Goal: Task Accomplishment & Management: Use online tool/utility

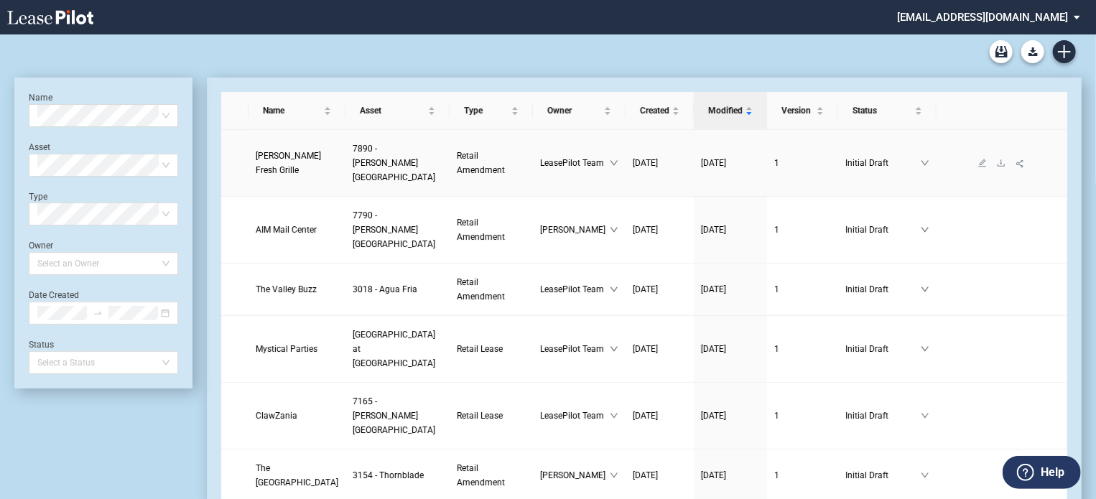
click at [293, 152] on span "[PERSON_NAME] Fresh Grille" at bounding box center [288, 163] width 65 height 24
click at [457, 159] on span "Retail Amendment" at bounding box center [481, 163] width 48 height 24
click at [281, 151] on span "[PERSON_NAME] Fresh Grille" at bounding box center [288, 163] width 65 height 24
click at [457, 152] on span "Retail Amendment" at bounding box center [481, 163] width 48 height 24
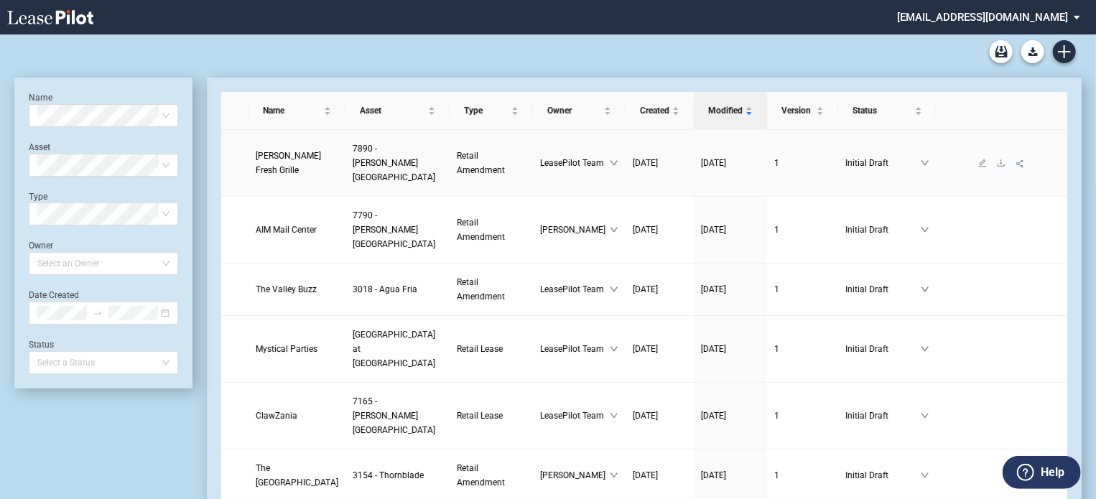
click at [457, 152] on span "Retail Amendment" at bounding box center [481, 163] width 48 height 24
drag, startPoint x: 432, startPoint y: 152, endPoint x: 335, endPoint y: 173, distance: 98.4
click at [345, 173] on td "7890 - [PERSON_NAME][GEOGRAPHIC_DATA]" at bounding box center [397, 163] width 104 height 67
click at [353, 167] on span "7890 - [PERSON_NAME][GEOGRAPHIC_DATA]" at bounding box center [394, 163] width 83 height 39
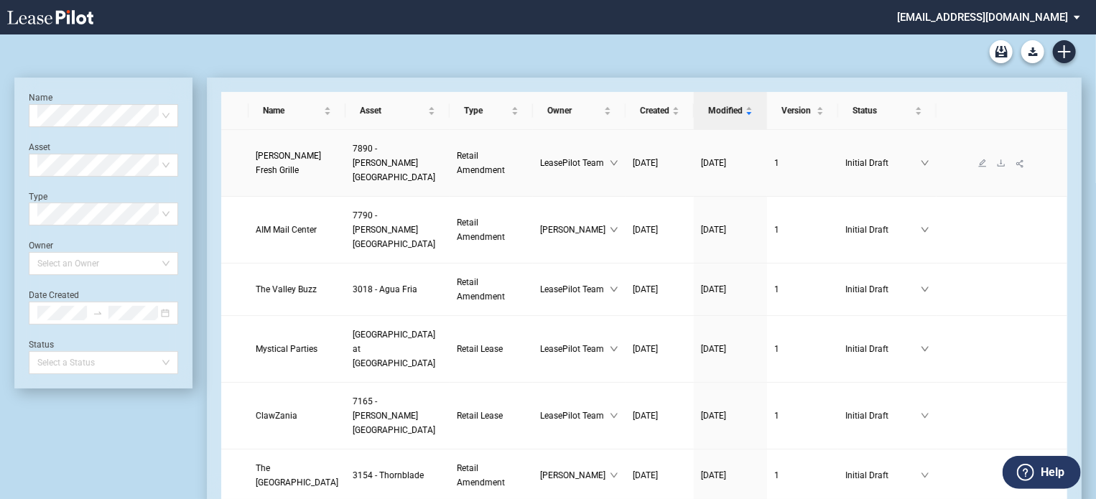
click at [271, 154] on span "[PERSON_NAME] Fresh Grille" at bounding box center [288, 163] width 65 height 24
click at [289, 151] on span "[PERSON_NAME] Fresh Grille" at bounding box center [288, 163] width 65 height 24
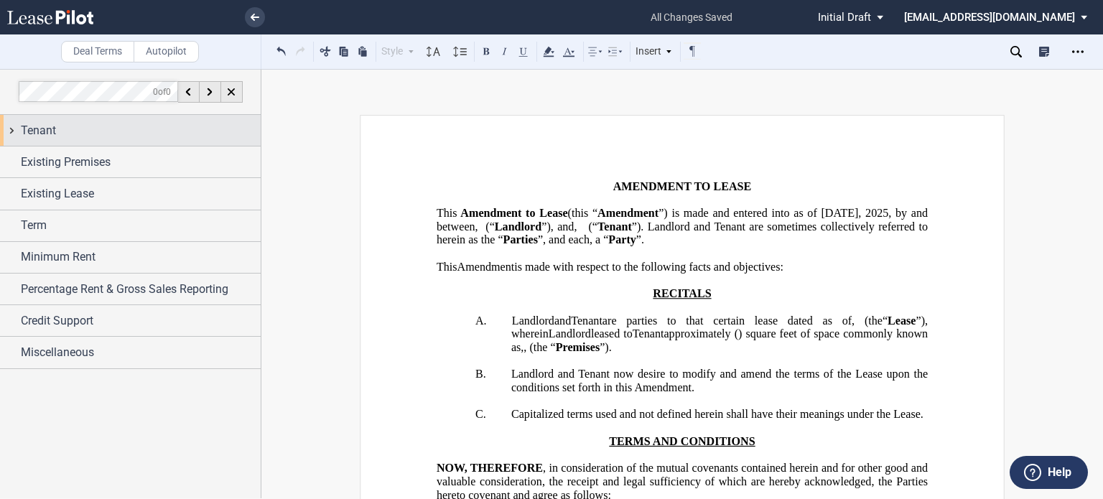
click at [123, 134] on div "Tenant" at bounding box center [141, 130] width 240 height 17
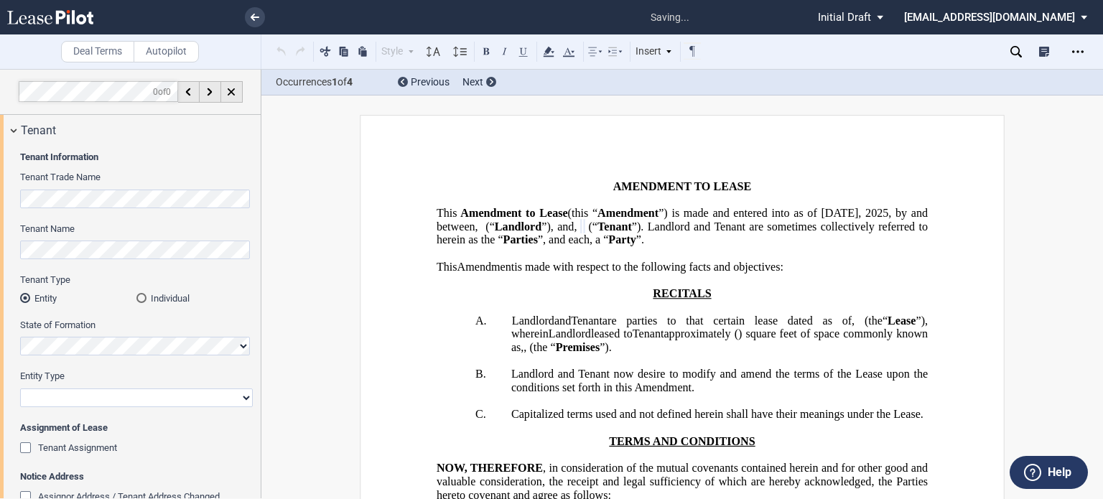
click at [243, 395] on select "Corporation Limited Liability Company General Partnership Limited Partnership O…" at bounding box center [136, 397] width 233 height 19
select select "limited liability company"
click at [20, 388] on select "Corporation Limited Liability Company General Partnership Limited Partnership O…" at bounding box center [136, 397] width 233 height 19
click at [287, 248] on div "Deal Terms Autopilot Style Normal 8pt 9pt 10pt 10.5pt 11pt 12pt 14pt 16pt Norma…" at bounding box center [551, 284] width 1103 height 430
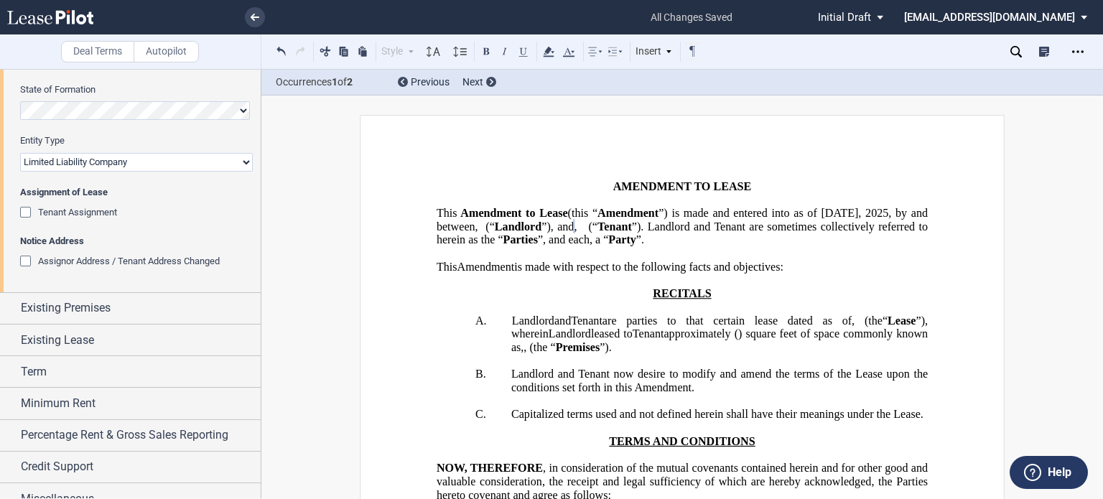
scroll to position [251, 0]
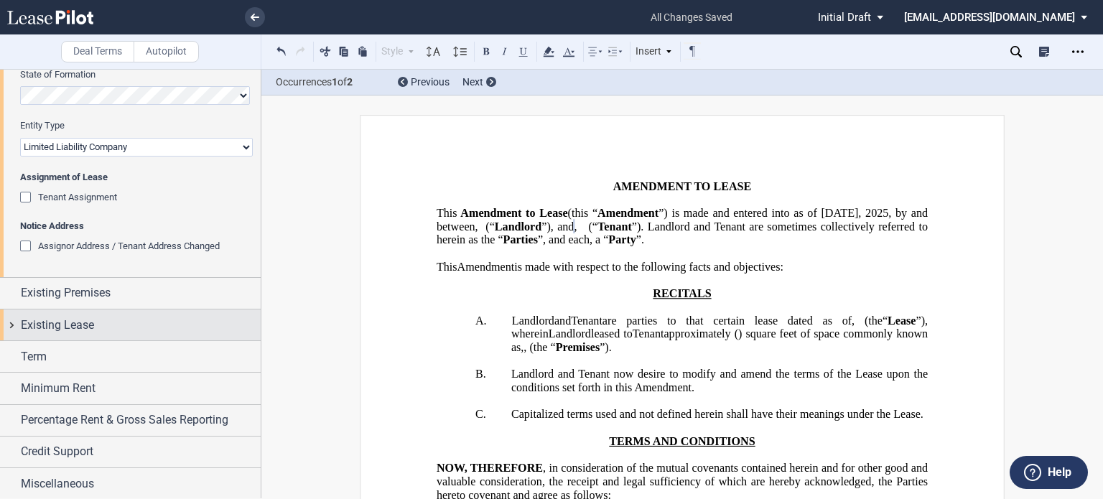
click at [150, 327] on div "Existing Lease" at bounding box center [141, 325] width 240 height 17
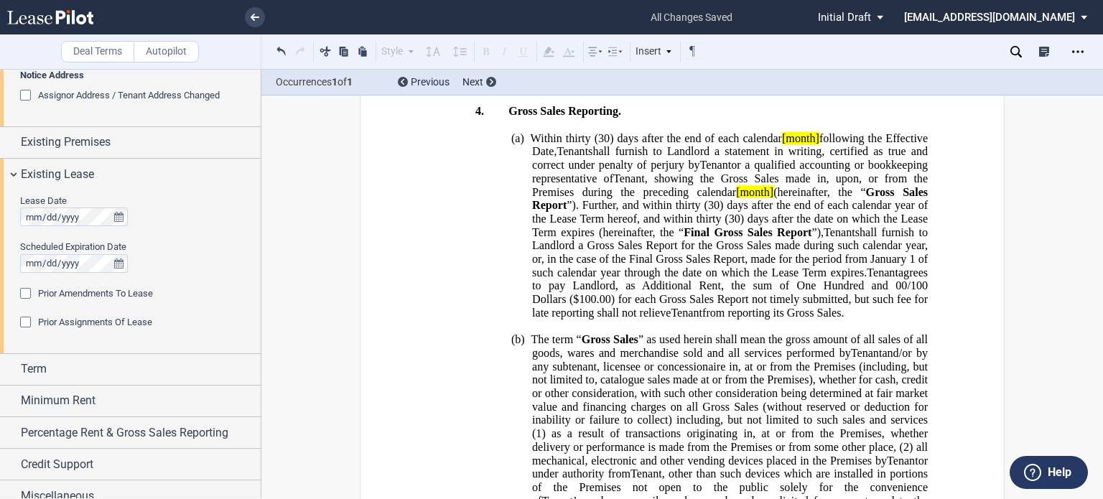
scroll to position [414, 0]
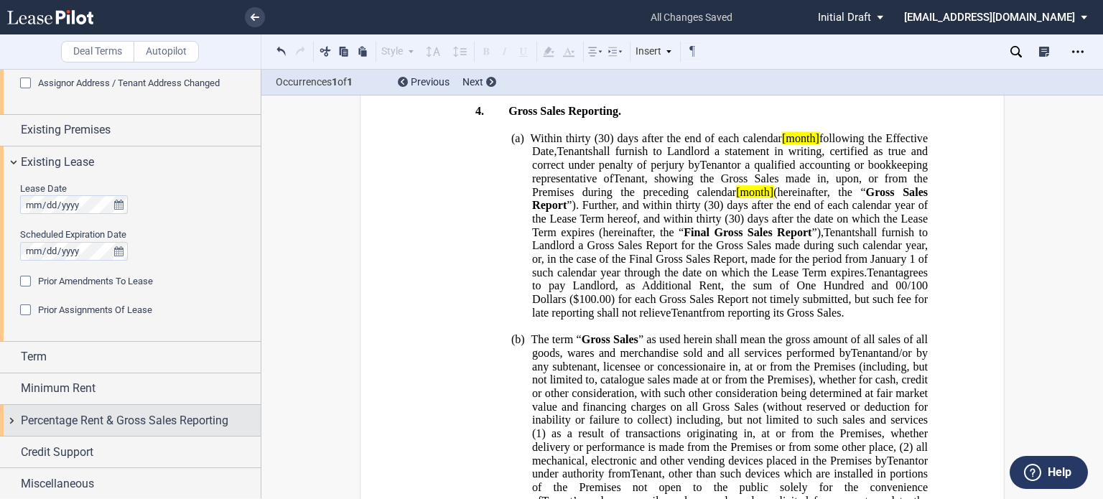
click at [203, 420] on span "Percentage Rent & Gross Sales Reporting" at bounding box center [125, 420] width 208 height 17
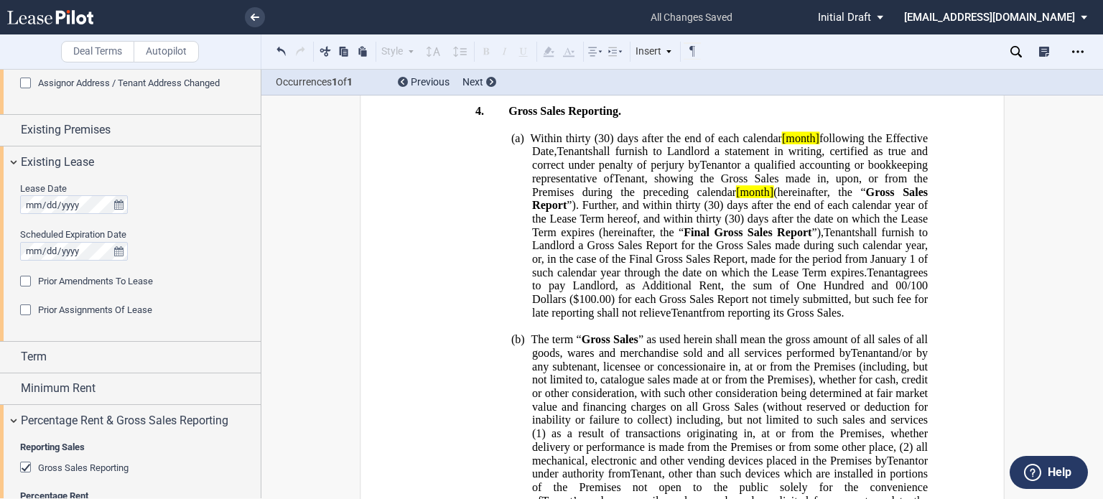
click at [23, 464] on div "Gross Sales Reporting" at bounding box center [27, 469] width 14 height 14
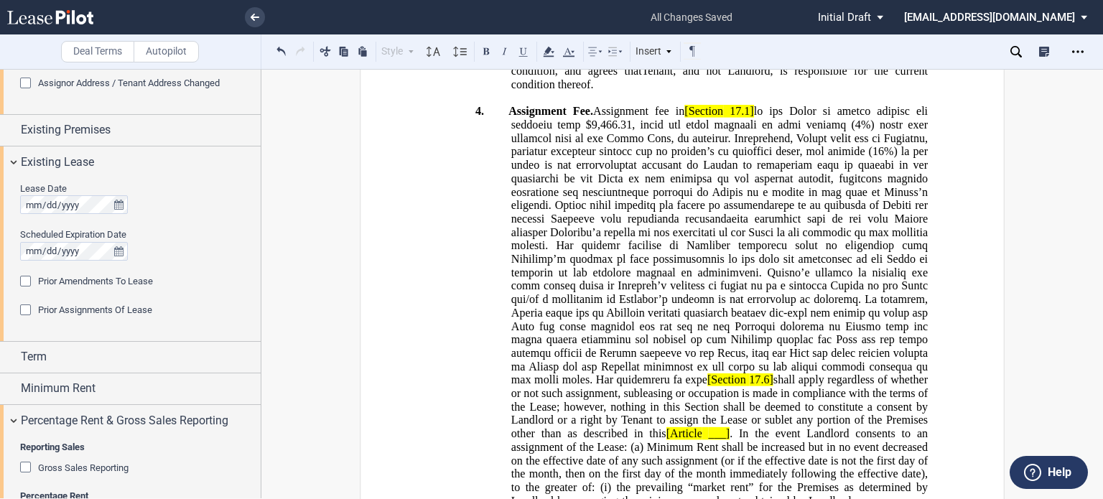
click at [717, 118] on span "[Section" at bounding box center [703, 111] width 39 height 13
click at [752, 118] on span "17.1]" at bounding box center [739, 111] width 24 height 13
drag, startPoint x: 699, startPoint y: 251, endPoint x: 770, endPoint y: 254, distance: 71.2
click at [770, 254] on span "Assignment Fee. Assignment fee in Section 17.1 [Section 17.6] shall apply regar…" at bounding box center [719, 400] width 422 height 590
click at [544, 51] on icon at bounding box center [548, 51] width 17 height 17
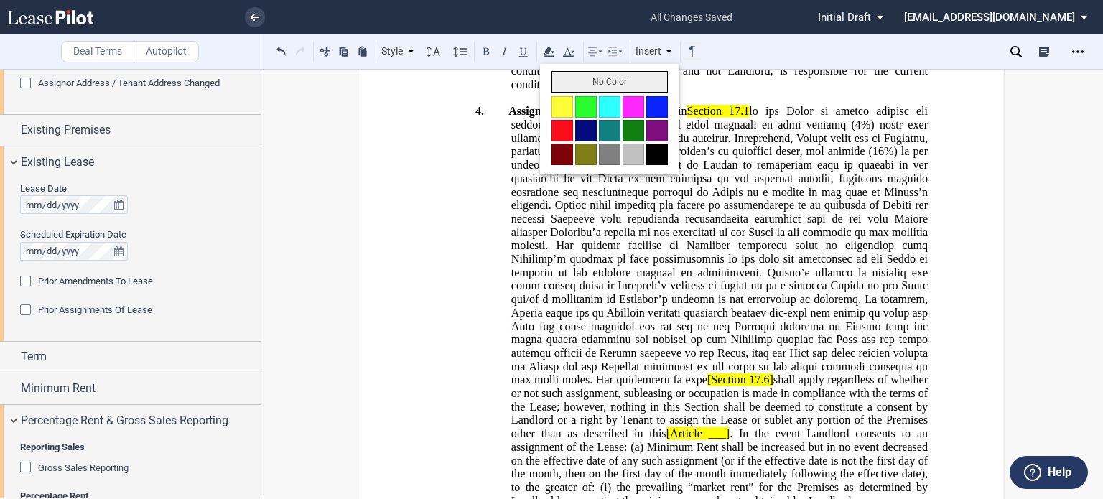
click at [559, 85] on button "No Color" at bounding box center [609, 82] width 116 height 22
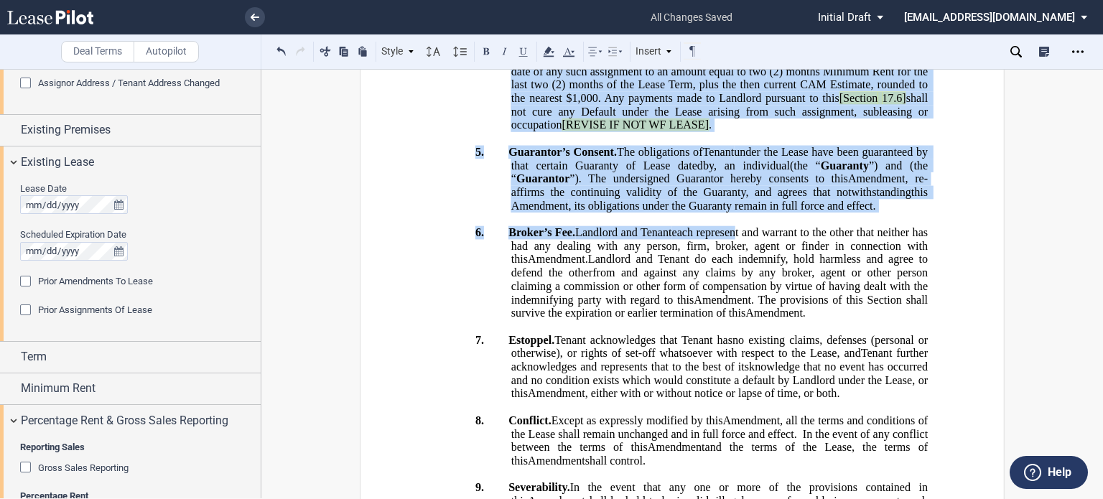
scroll to position [1313, 0]
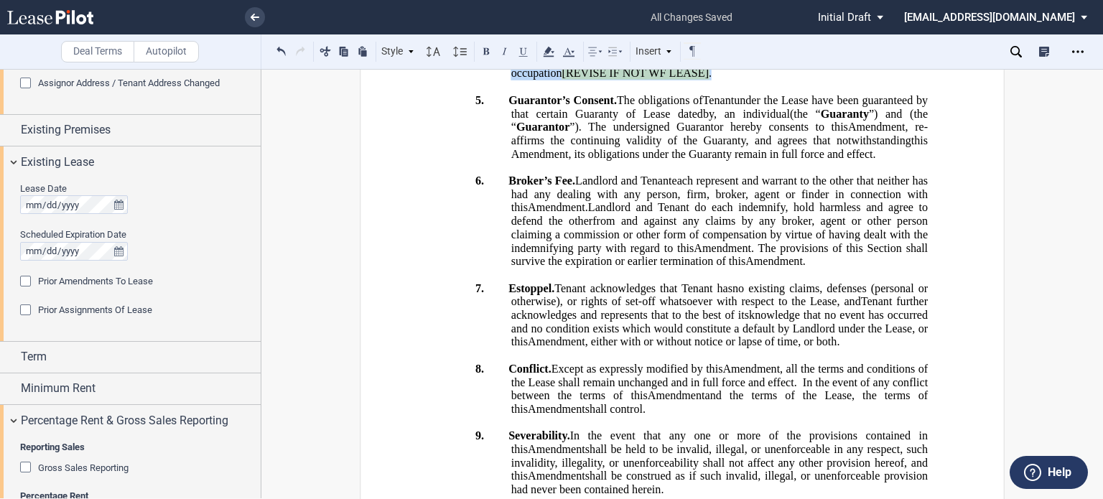
drag, startPoint x: 788, startPoint y: 282, endPoint x: 574, endPoint y: 330, distance: 219.2
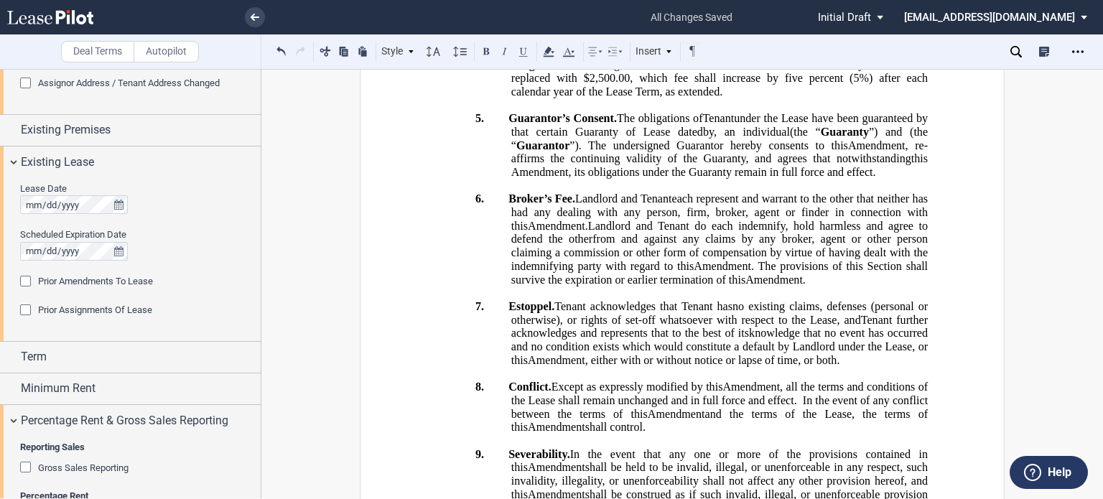
scroll to position [740, 0]
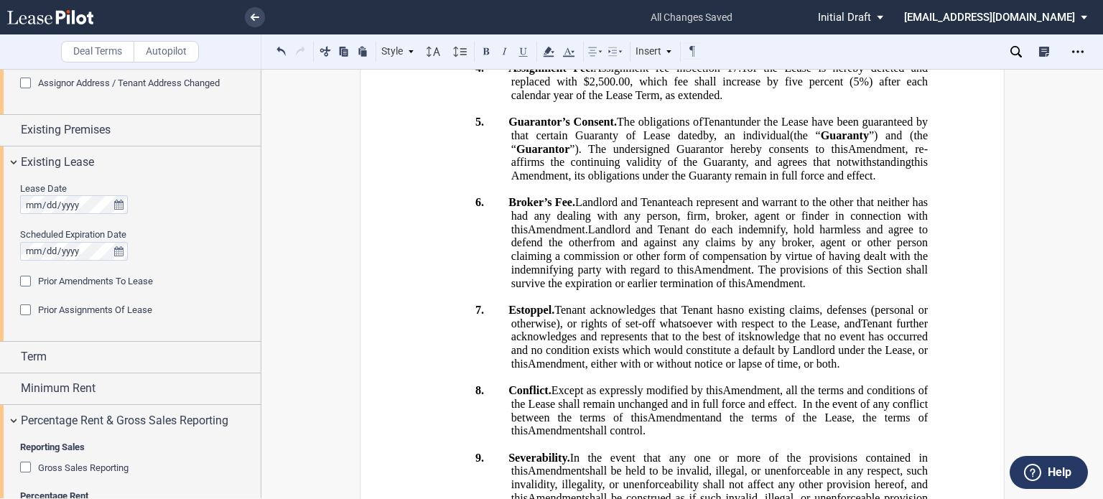
click at [778, 142] on span "that certain Guaranty of Lease dated by , an individual" at bounding box center [650, 135] width 279 height 13
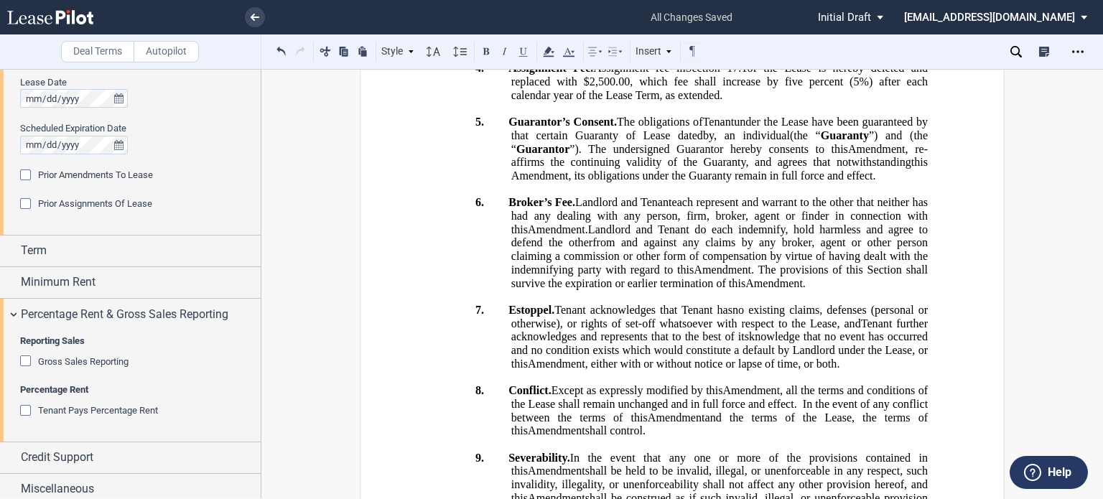
scroll to position [526, 0]
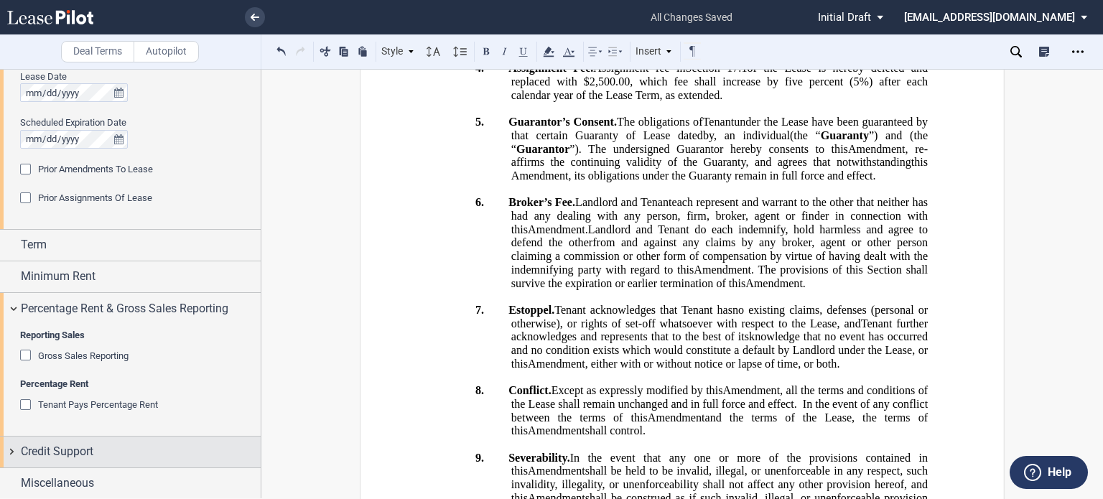
click at [208, 447] on div "Credit Support" at bounding box center [141, 451] width 240 height 17
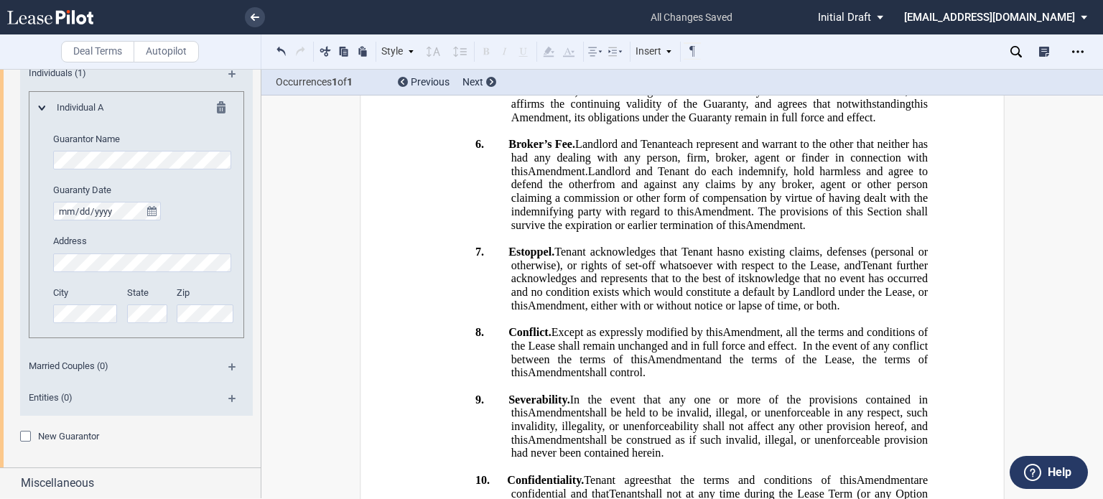
scroll to position [788, 0]
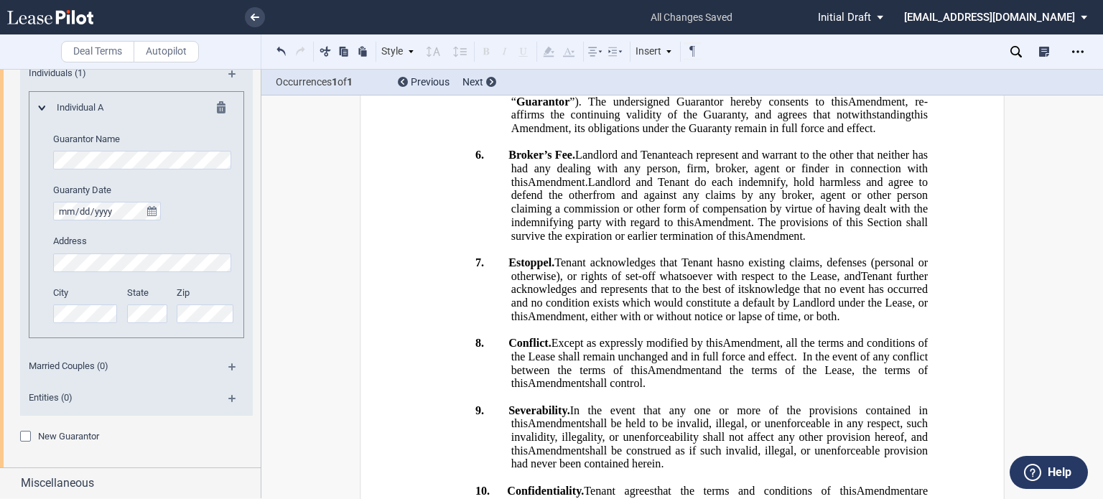
click at [230, 364] on md-icon at bounding box center [237, 371] width 19 height 17
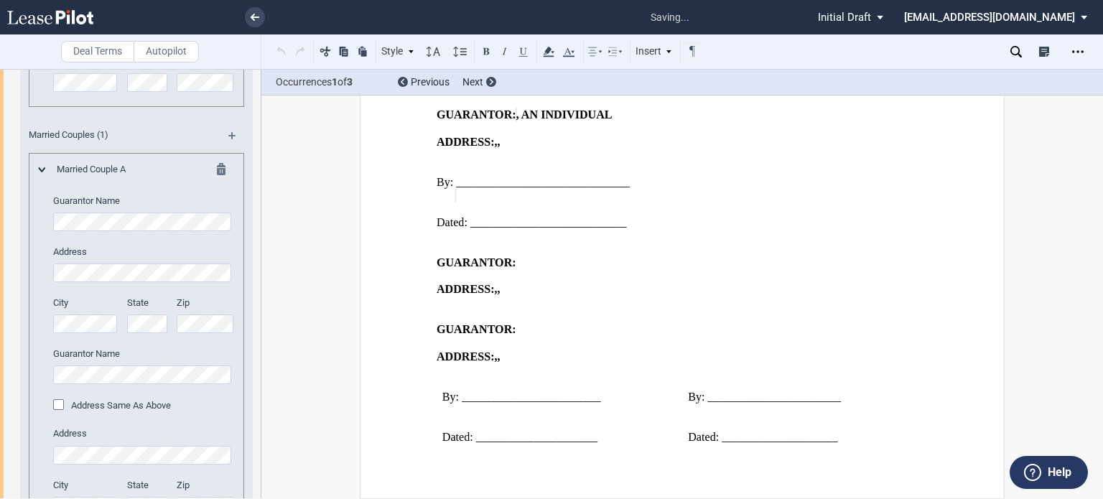
scroll to position [1272, 0]
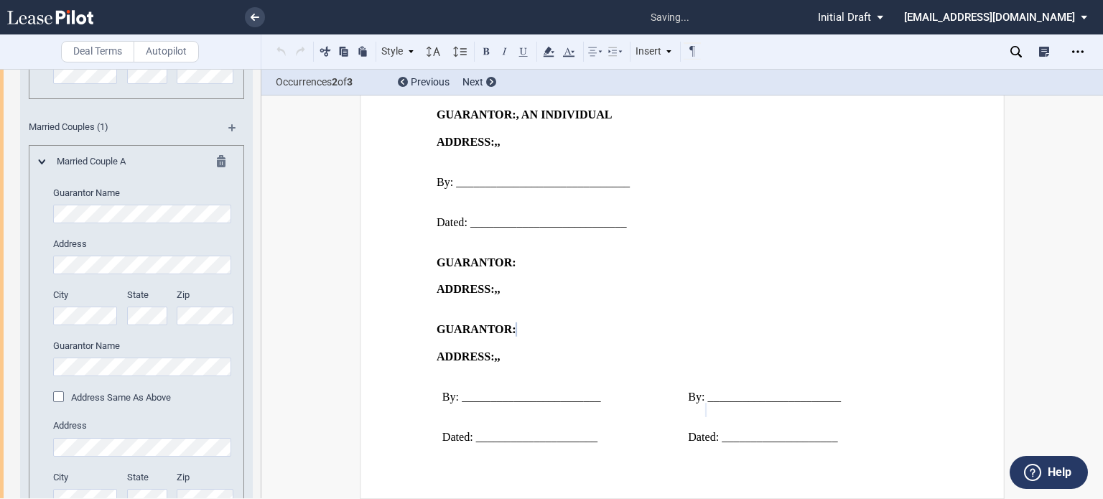
click at [57, 395] on div "Address Same As Above" at bounding box center [60, 398] width 14 height 14
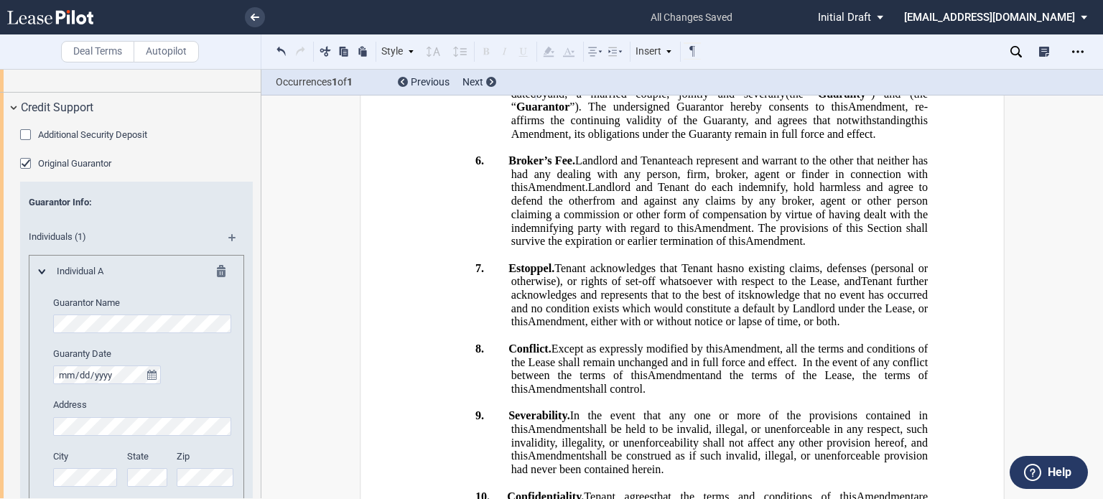
scroll to position [872, 0]
click at [219, 269] on md-icon at bounding box center [225, 271] width 17 height 17
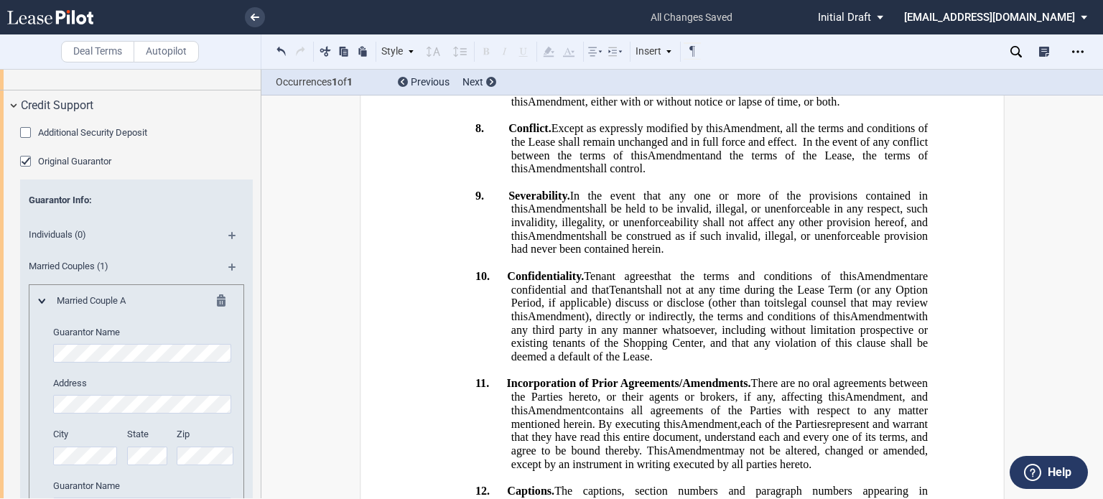
scroll to position [1039, 0]
